Goal: Information Seeking & Learning: Find contact information

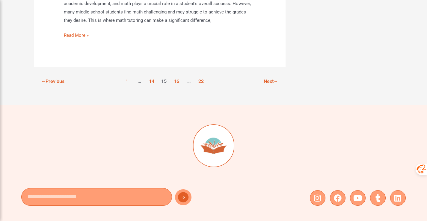
scroll to position [2545, 0]
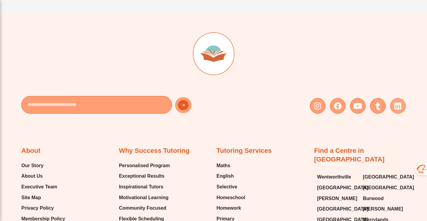
click at [400, 102] on icon at bounding box center [398, 106] width 8 height 8
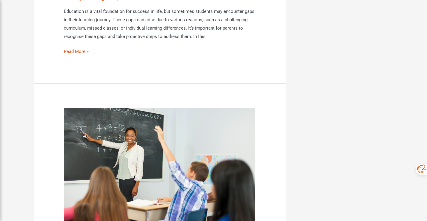
scroll to position [2185, 0]
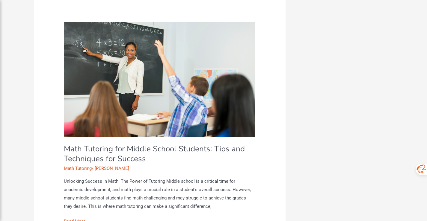
scroll to position [2275, 0]
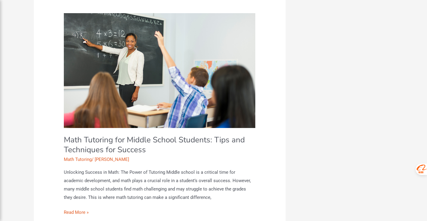
drag, startPoint x: 369, startPoint y: 112, endPoint x: 421, endPoint y: 115, distance: 52.1
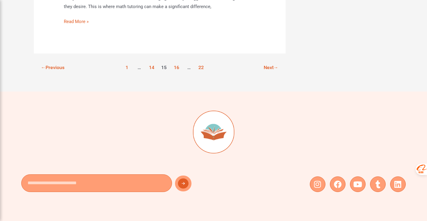
scroll to position [2455, 0]
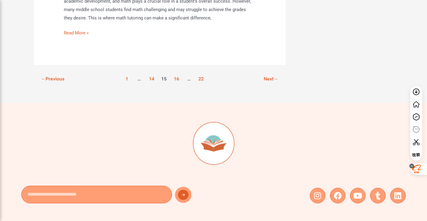
click at [413, 166] on div at bounding box center [411, 166] width 5 height 5
click at [409, 165] on div at bounding box center [411, 166] width 5 height 5
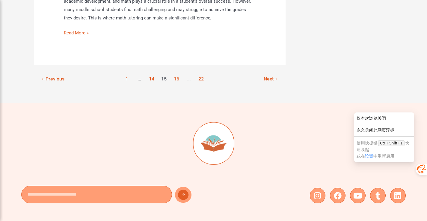
click at [413, 167] on div at bounding box center [415, 166] width 5 height 5
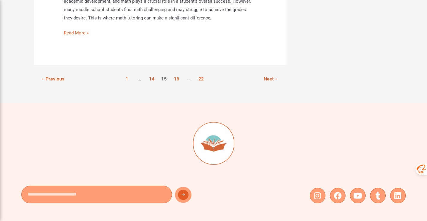
drag, startPoint x: 367, startPoint y: 60, endPoint x: 325, endPoint y: 43, distance: 45.9
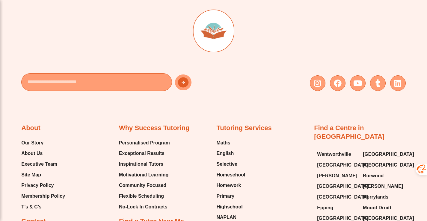
scroll to position [2575, 0]
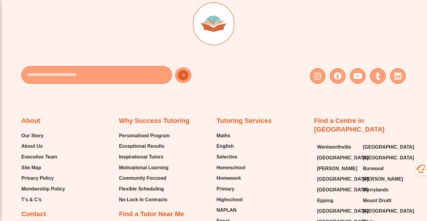
drag, startPoint x: 335, startPoint y: 37, endPoint x: 334, endPoint y: 22, distance: 15.3
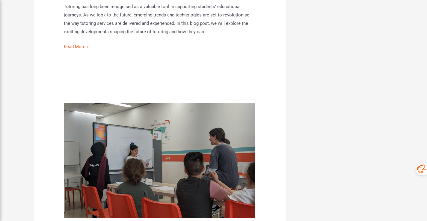
scroll to position [1886, 0]
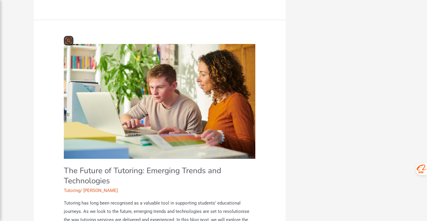
scroll to position [1826, 0]
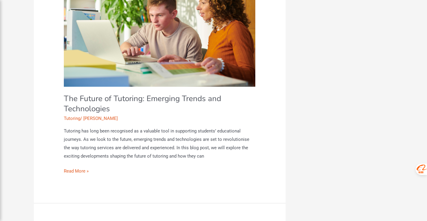
scroll to position [1796, 0]
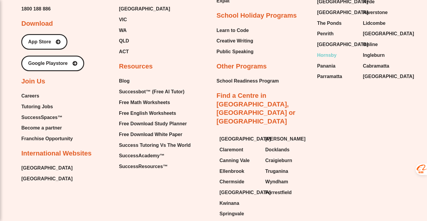
scroll to position [1446, 0]
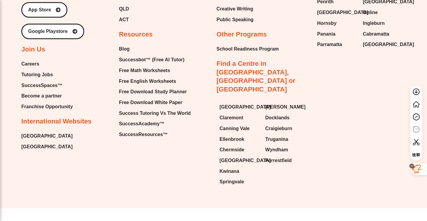
click at [410, 165] on div at bounding box center [411, 166] width 5 height 5
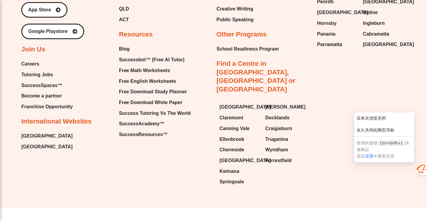
click at [351, 109] on div "About Our Story About Us Executive Team Site Map Privacy Policy Membership Poli…" at bounding box center [213, 13] width 384 height 352
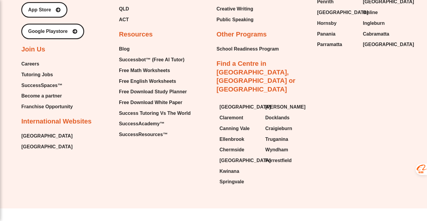
drag, startPoint x: 346, startPoint y: 210, endPoint x: 396, endPoint y: 111, distance: 111.0
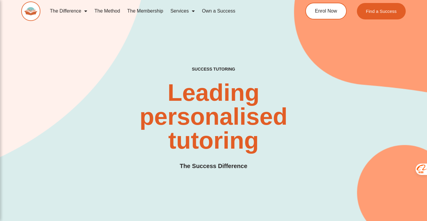
scroll to position [0, 0]
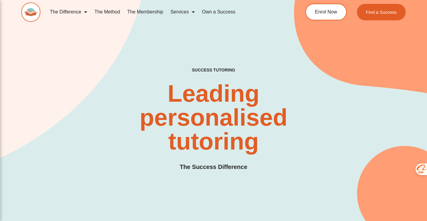
click at [142, 12] on link "The Membership" at bounding box center [145, 12] width 43 height 14
